Goal: Task Accomplishment & Management: Use online tool/utility

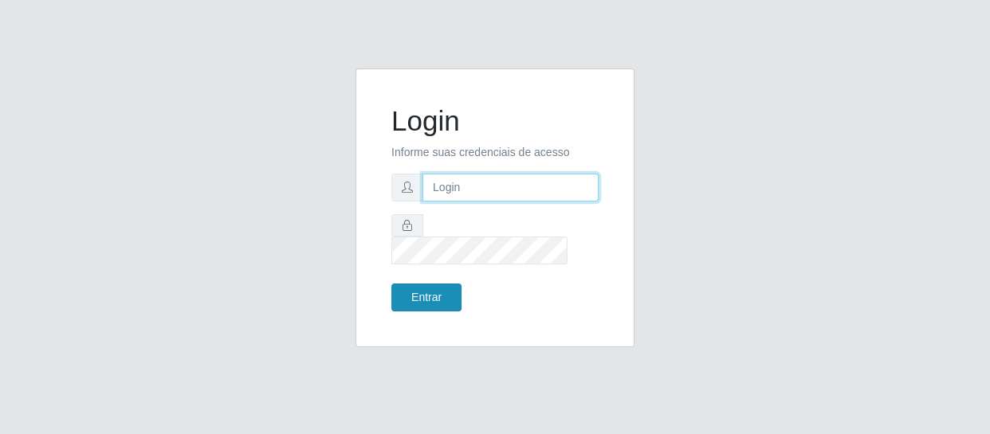
type input "[EMAIL_ADDRESS][DOMAIN_NAME]"
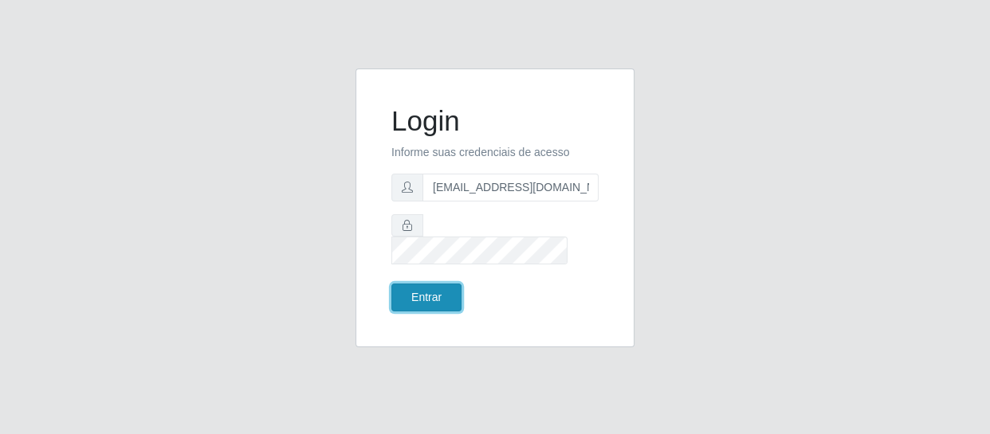
click at [433, 293] on button "Entrar" at bounding box center [426, 298] width 70 height 28
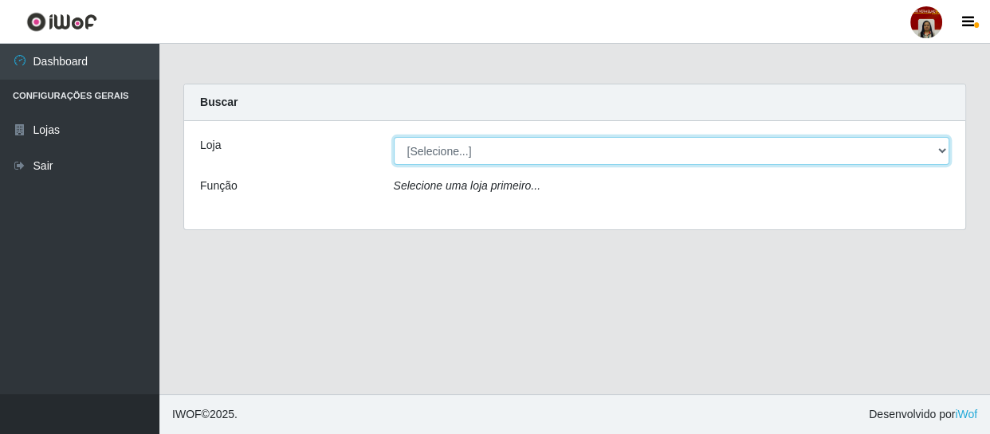
click at [423, 152] on select "[Selecione...] Mar Vermelho - Loja 04" at bounding box center [672, 151] width 556 height 28
select select "251"
click at [394, 137] on select "[Selecione...] Mar Vermelho - Loja 04" at bounding box center [672, 151] width 556 height 28
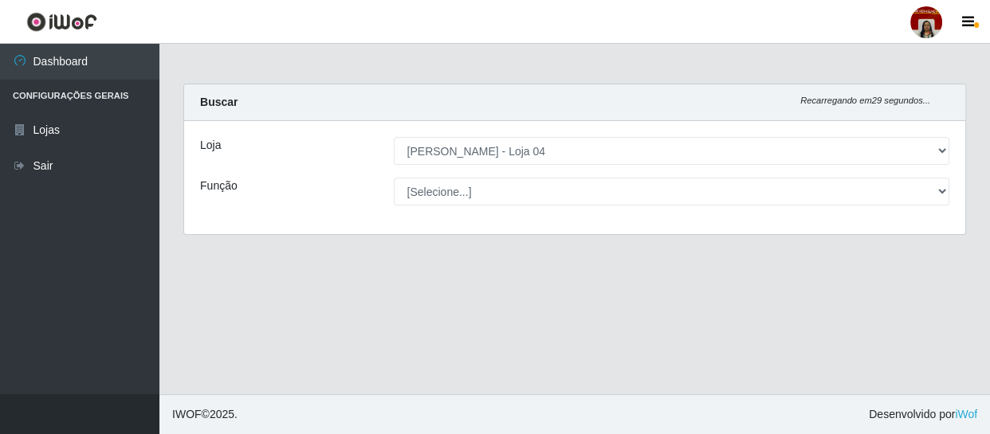
click at [437, 185] on select "[Selecione...] ASG ASG + ASG ++ Auxiliar de Depósito Auxiliar de Depósito + Aux…" at bounding box center [672, 192] width 556 height 28
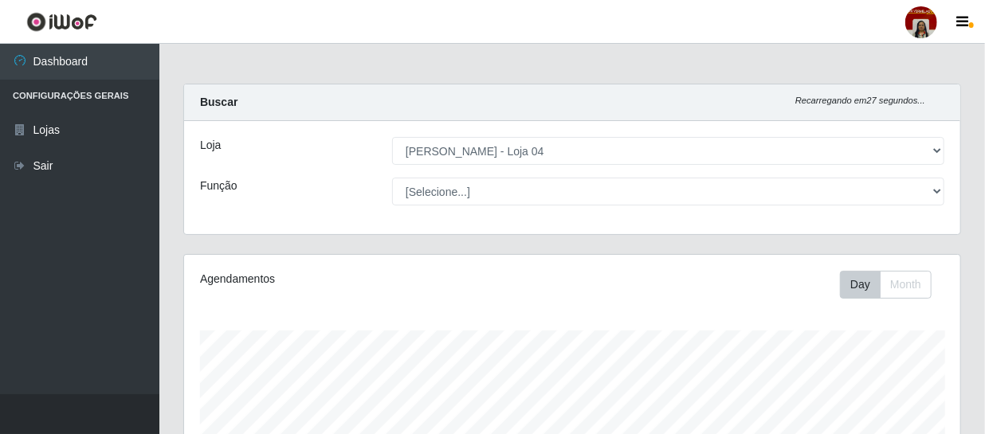
scroll to position [331, 776]
select select "22"
click at [392, 178] on select "[Selecione...] ASG ASG + ASG ++ Auxiliar de Depósito Auxiliar de Depósito + Aux…" at bounding box center [668, 192] width 552 height 28
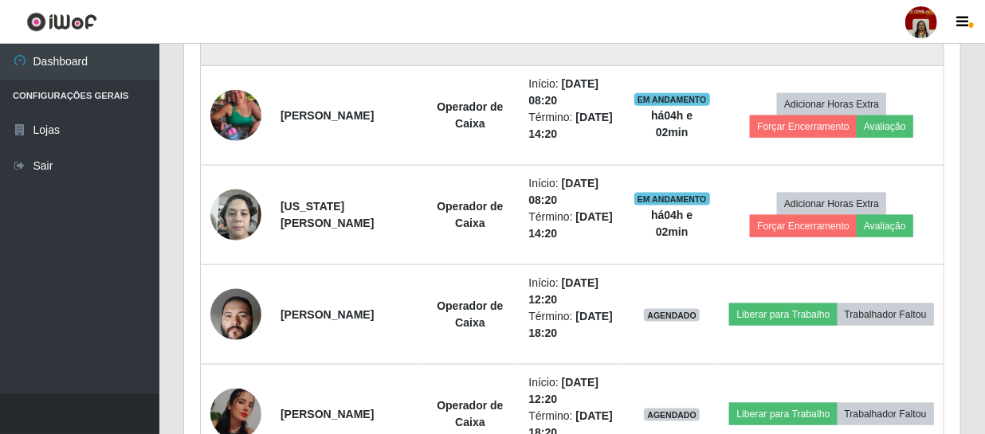
scroll to position [869, 0]
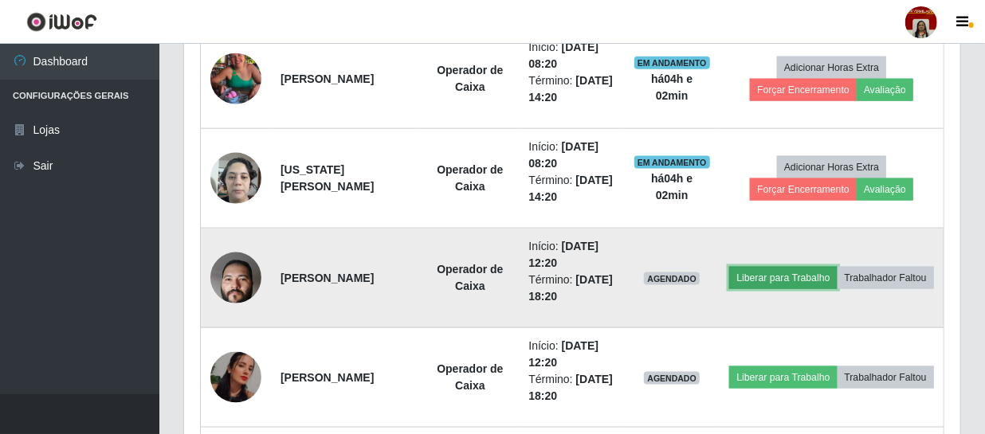
click at [837, 267] on button "Liberar para Trabalho" at bounding box center [783, 278] width 108 height 22
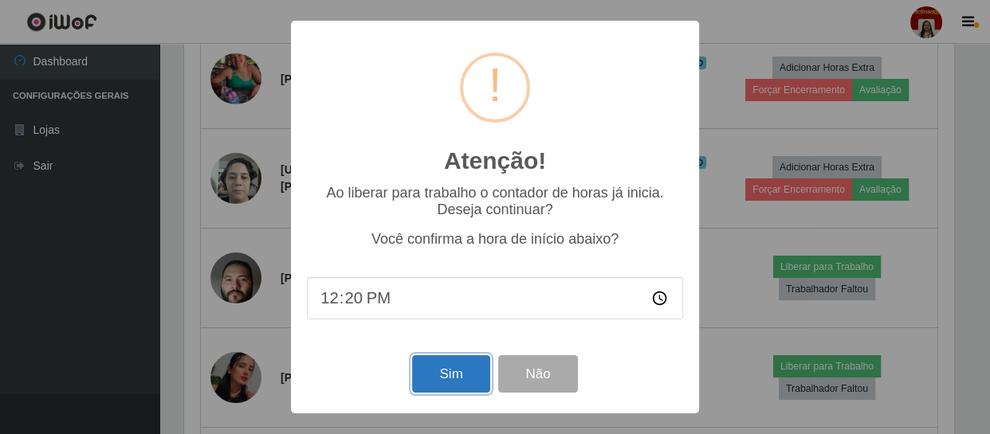
click at [444, 378] on button "Sim" at bounding box center [450, 373] width 77 height 37
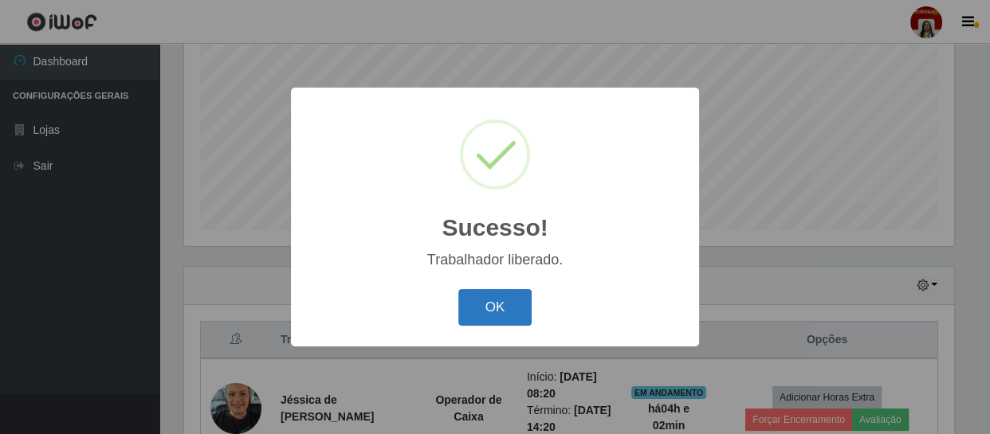
click at [519, 312] on button "OK" at bounding box center [495, 307] width 74 height 37
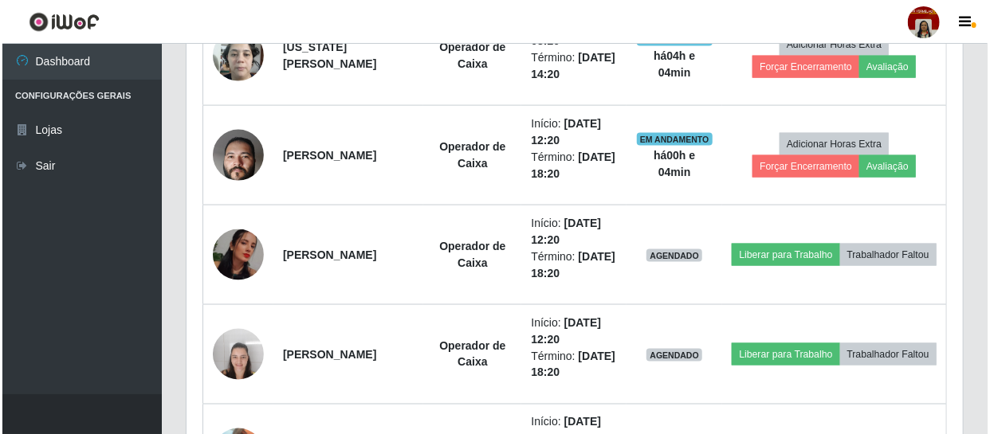
scroll to position [1064, 0]
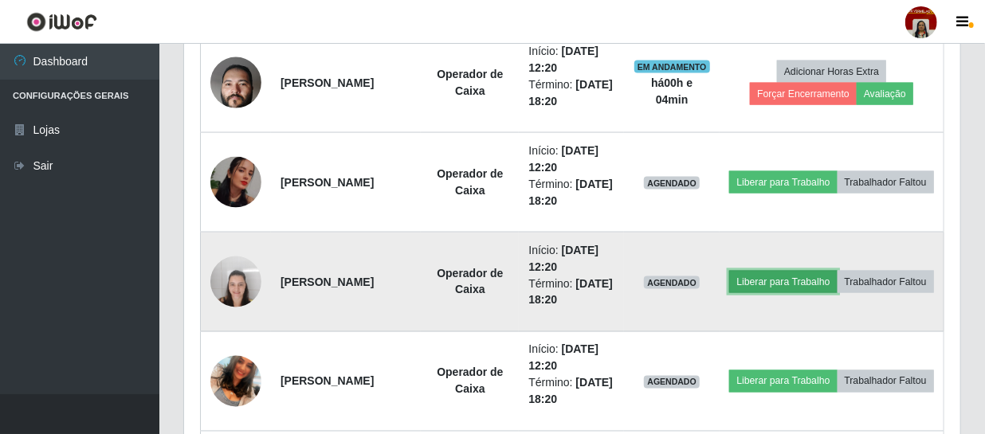
click at [837, 271] on button "Liberar para Trabalho" at bounding box center [783, 282] width 108 height 22
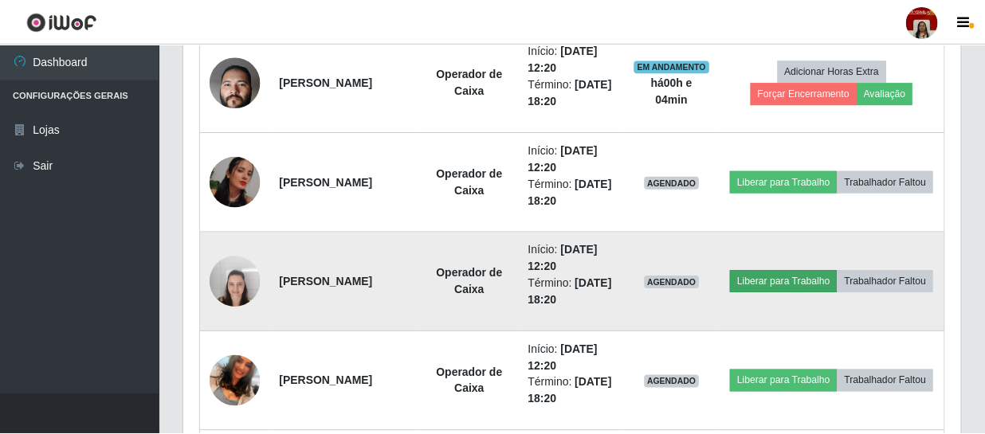
scroll to position [331, 769]
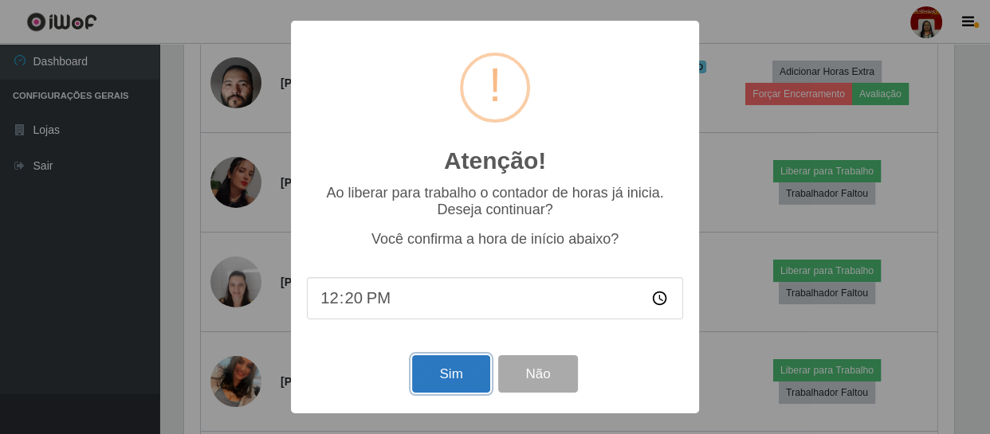
click at [457, 368] on button "Sim" at bounding box center [450, 373] width 77 height 37
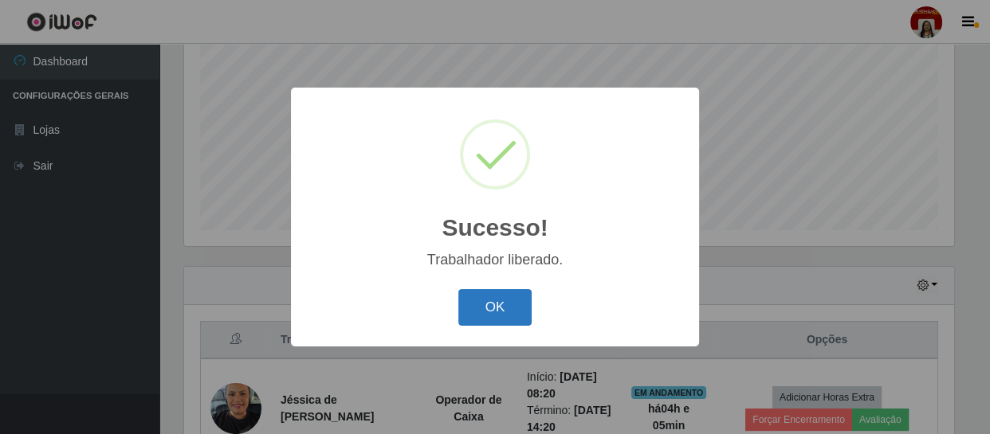
click at [483, 308] on button "OK" at bounding box center [495, 307] width 74 height 37
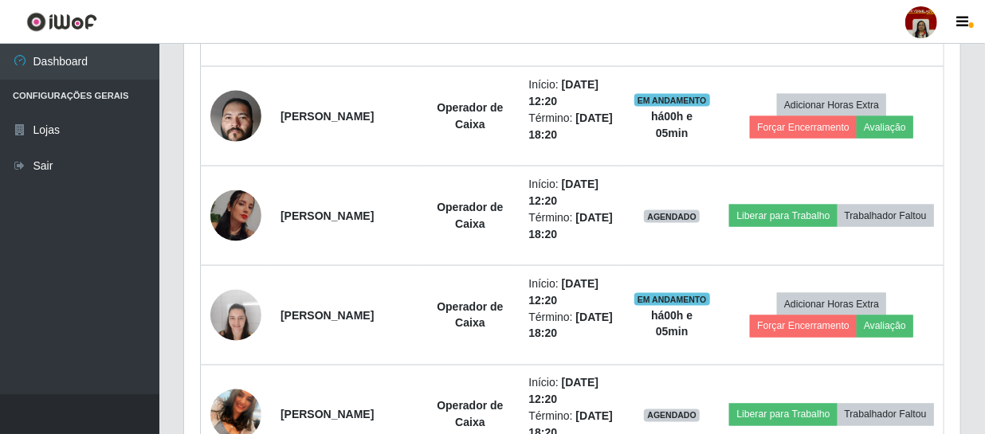
scroll to position [1064, 0]
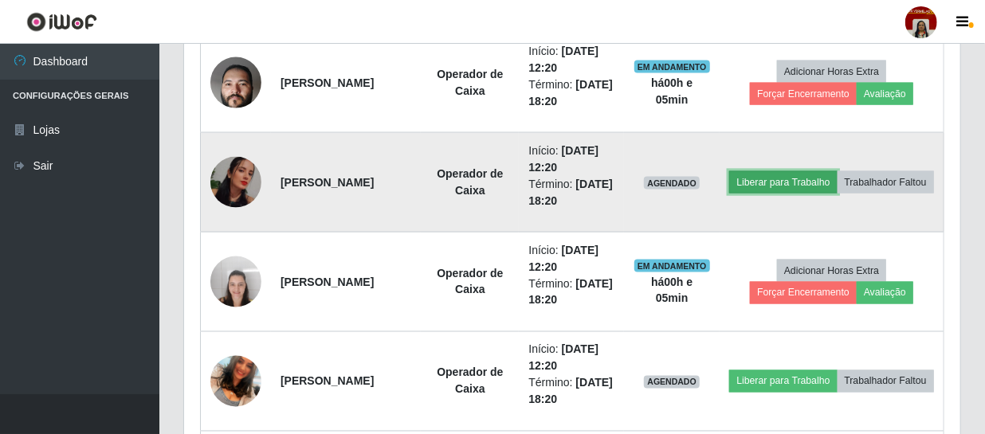
click at [799, 171] on button "Liberar para Trabalho" at bounding box center [783, 182] width 108 height 22
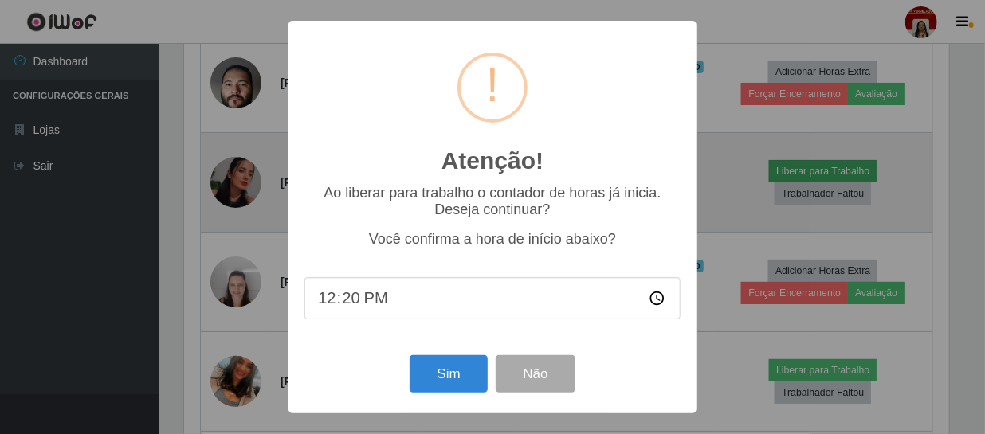
scroll to position [331, 769]
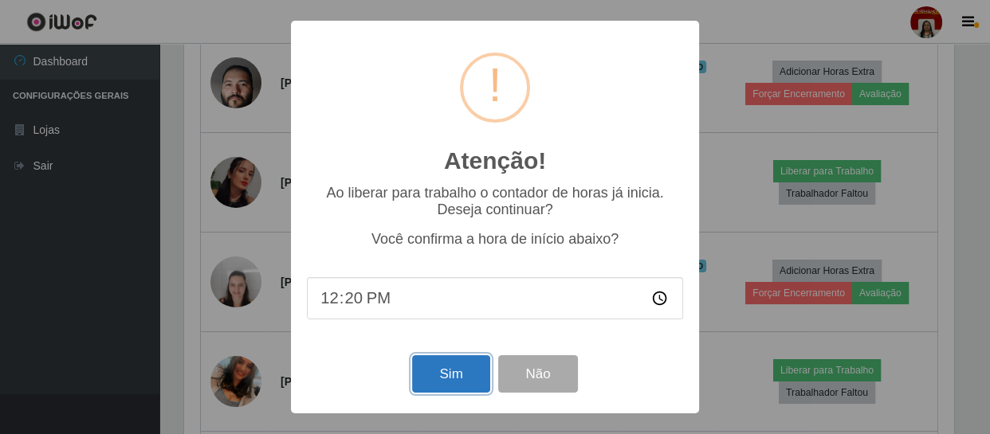
click at [440, 372] on button "Sim" at bounding box center [450, 373] width 77 height 37
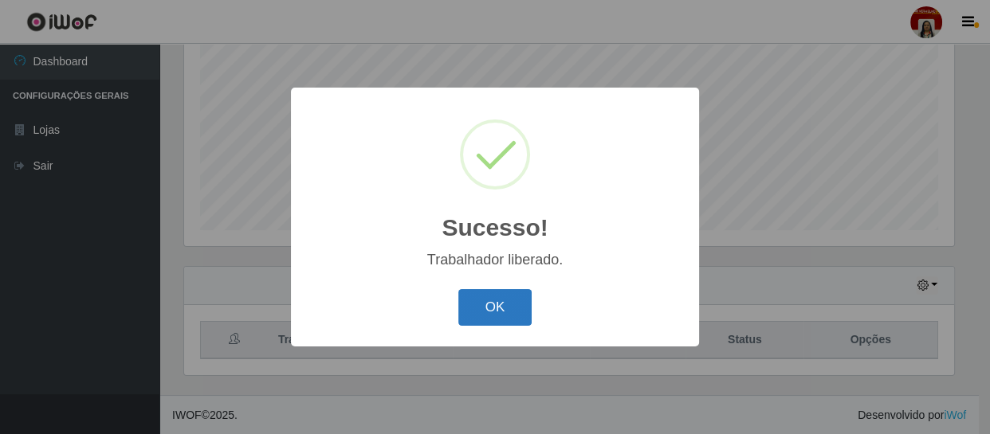
click at [509, 302] on button "OK" at bounding box center [495, 307] width 74 height 37
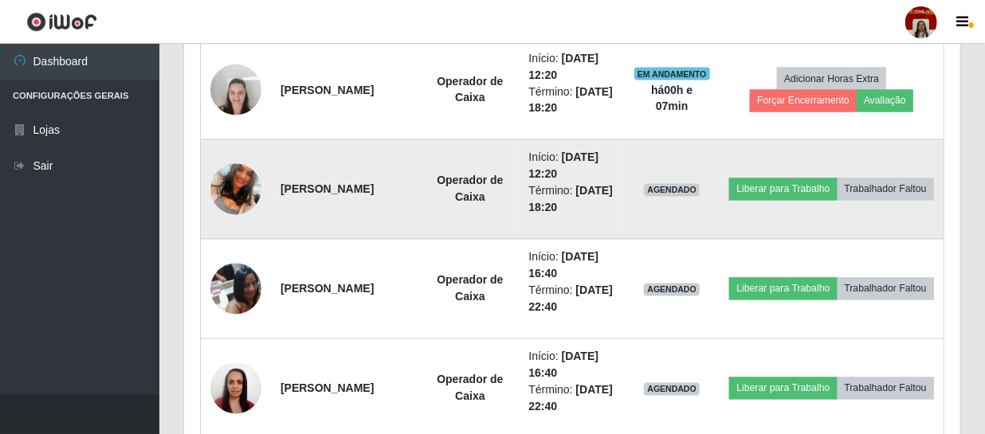
scroll to position [1282, 0]
